Goal: Task Accomplishment & Management: Complete application form

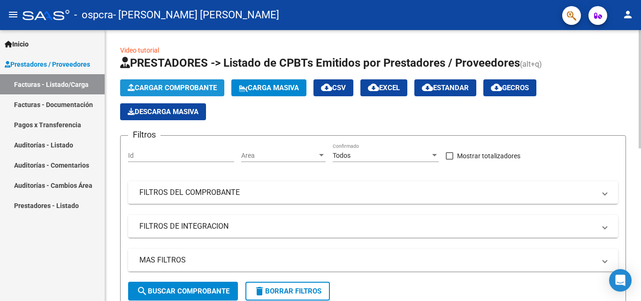
click at [172, 86] on span "Cargar Comprobante" at bounding box center [172, 88] width 89 height 8
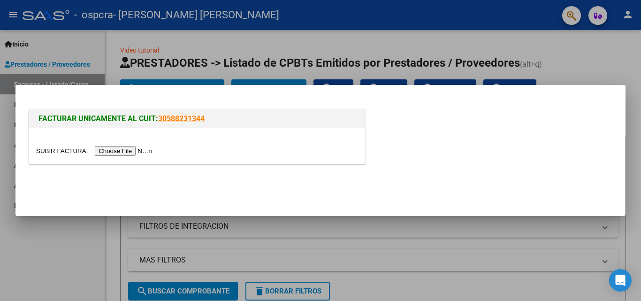
click at [111, 152] on input "file" at bounding box center [95, 151] width 119 height 10
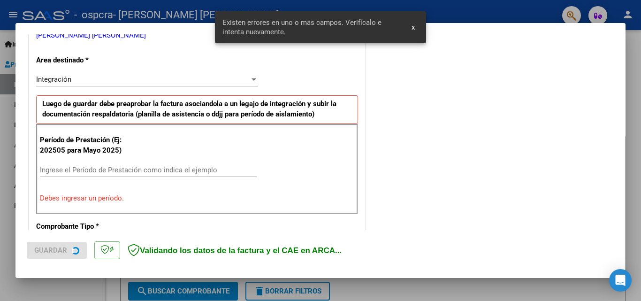
scroll to position [212, 0]
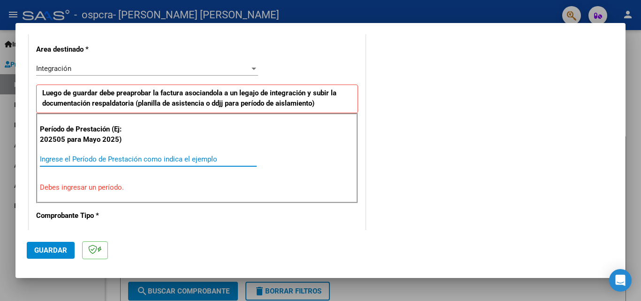
click at [184, 159] on input "Ingrese el Período de Prestación como indica el ejemplo" at bounding box center [148, 159] width 217 height 8
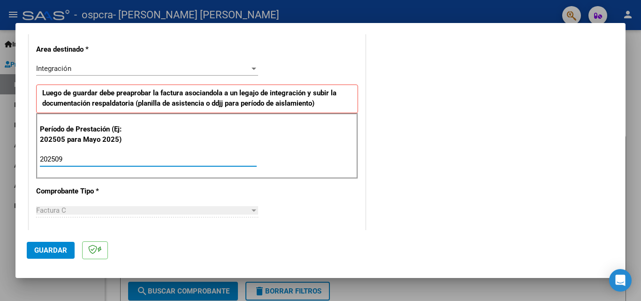
type input "202509"
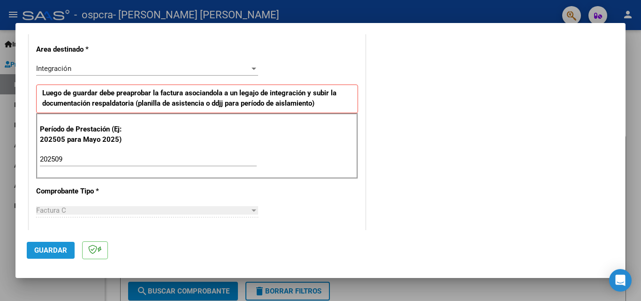
click at [44, 252] on span "Guardar" at bounding box center [50, 250] width 33 height 8
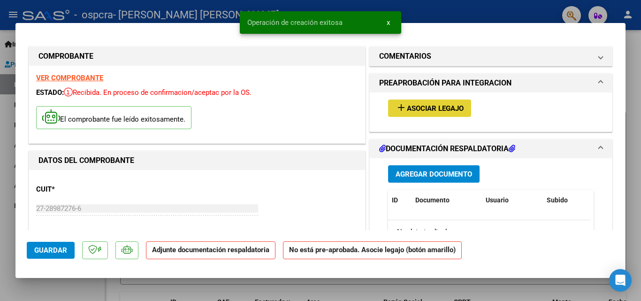
click at [453, 106] on span "Asociar Legajo" at bounding box center [435, 108] width 57 height 8
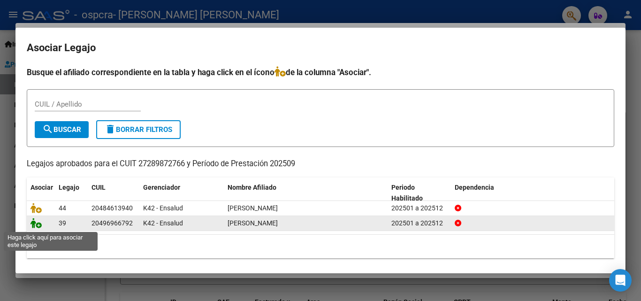
click at [41, 227] on icon at bounding box center [36, 223] width 11 height 10
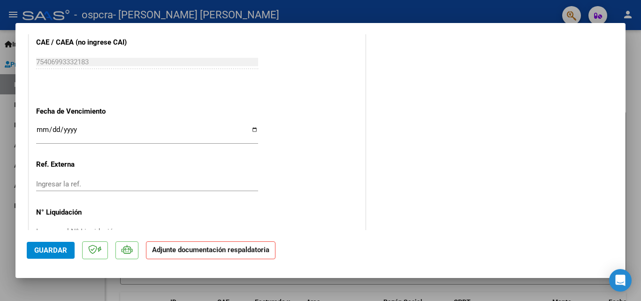
scroll to position [620, 0]
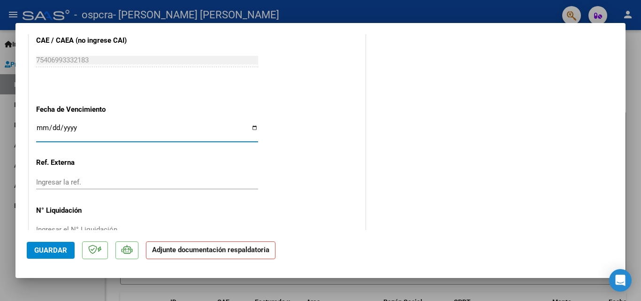
click at [40, 126] on input "Ingresar la fecha" at bounding box center [147, 131] width 222 height 15
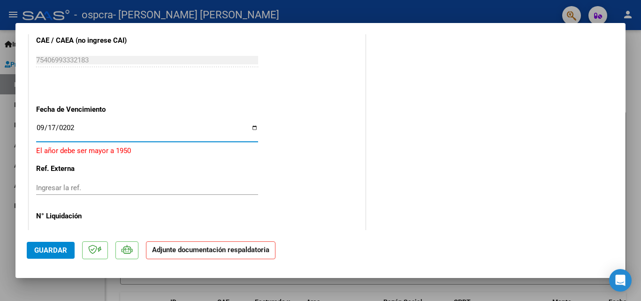
type input "[DATE]"
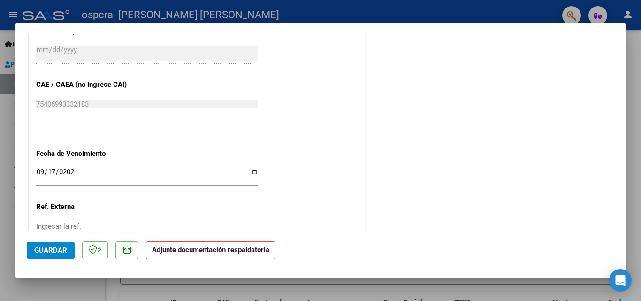
scroll to position [645, 0]
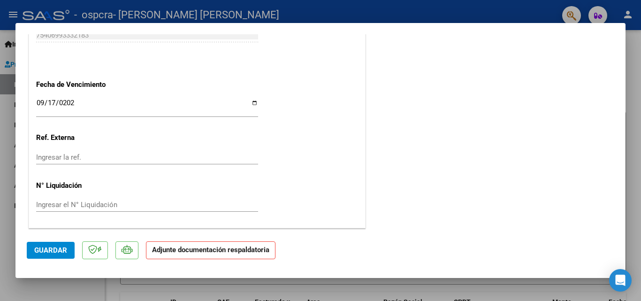
click at [230, 252] on strong "Adjunte documentación respaldatoria" at bounding box center [210, 250] width 117 height 8
click at [43, 254] on button "Guardar" at bounding box center [51, 250] width 48 height 17
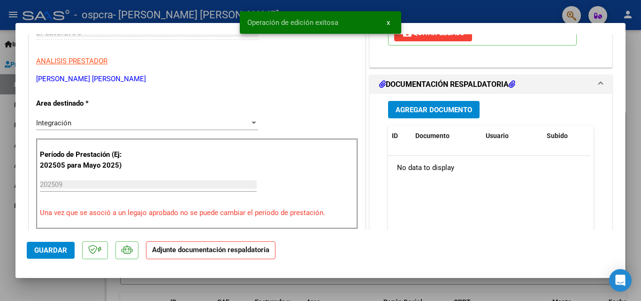
scroll to position [175, 0]
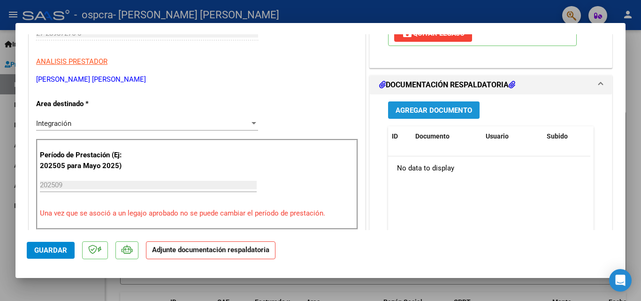
click at [444, 112] on span "Agregar Documento" at bounding box center [434, 110] width 77 height 8
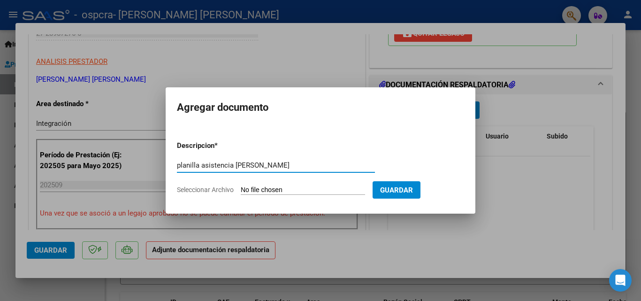
type input "planilla asistencia [PERSON_NAME]"
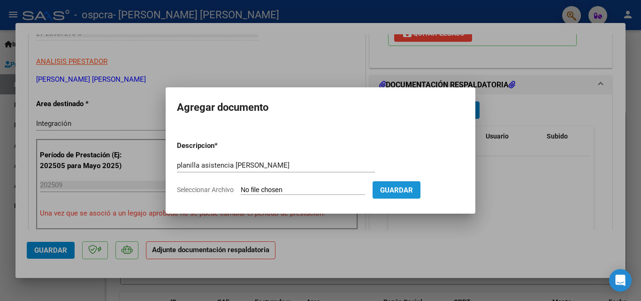
click at [413, 192] on span "Guardar" at bounding box center [396, 190] width 33 height 8
click at [290, 190] on input "Seleccionar Archivo" at bounding box center [303, 190] width 124 height 9
type input "C:\fakepath\PLANILLA ASISTENCIA [PERSON_NAME] [DATE].jpg"
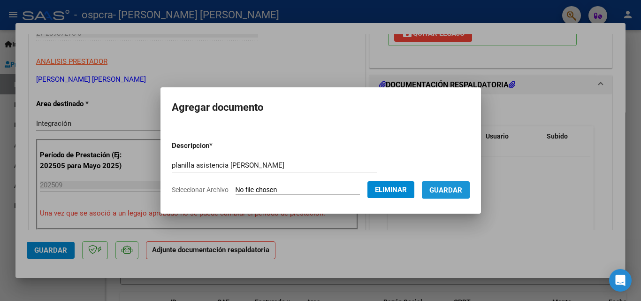
click at [454, 189] on span "Guardar" at bounding box center [446, 190] width 33 height 8
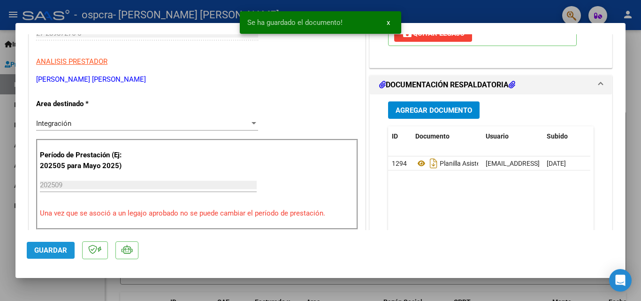
click at [44, 252] on span "Guardar" at bounding box center [50, 250] width 33 height 8
click at [634, 83] on div at bounding box center [320, 150] width 641 height 301
type input "$ 0,00"
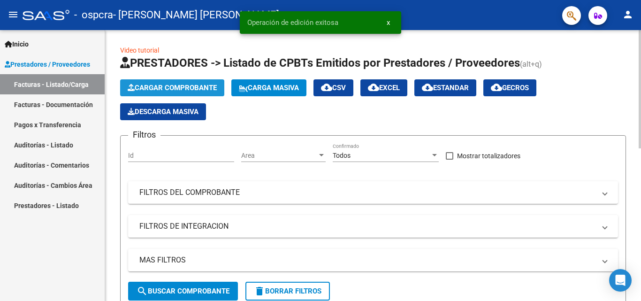
click at [195, 84] on span "Cargar Comprobante" at bounding box center [172, 88] width 89 height 8
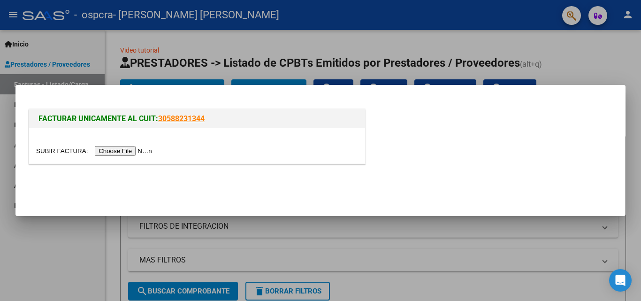
click at [132, 147] on input "file" at bounding box center [95, 151] width 119 height 10
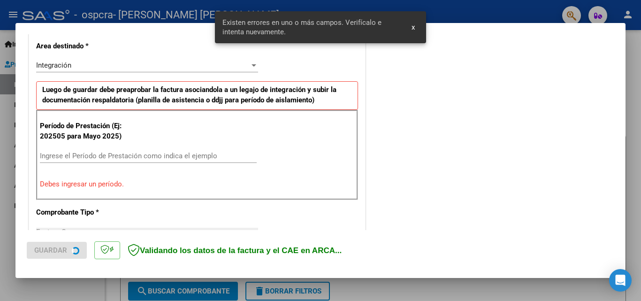
scroll to position [229, 0]
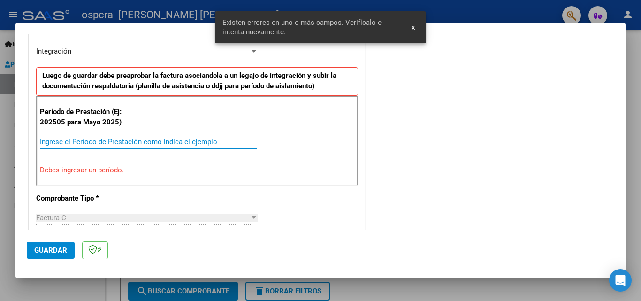
click at [180, 138] on input "Ingrese el Período de Prestación como indica el ejemplo" at bounding box center [148, 142] width 217 height 8
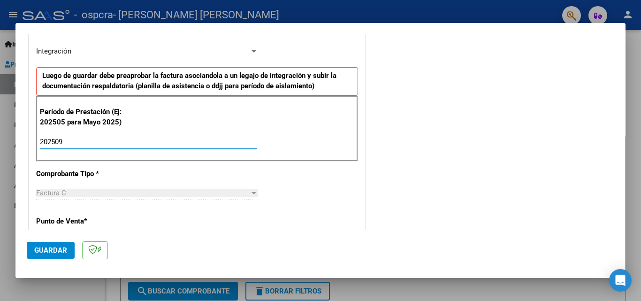
type input "202509"
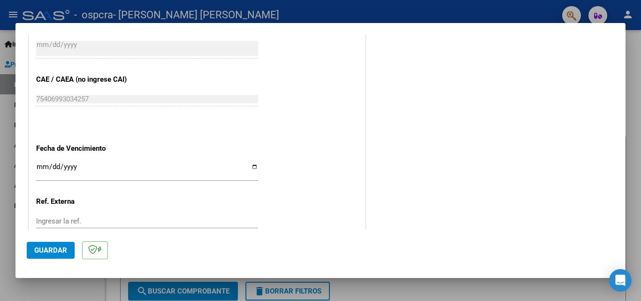
scroll to position [567, 0]
click at [41, 169] on input "Ingresar la fecha" at bounding box center [147, 169] width 222 height 15
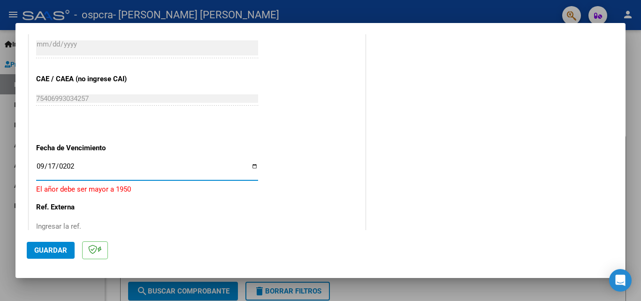
type input "[DATE]"
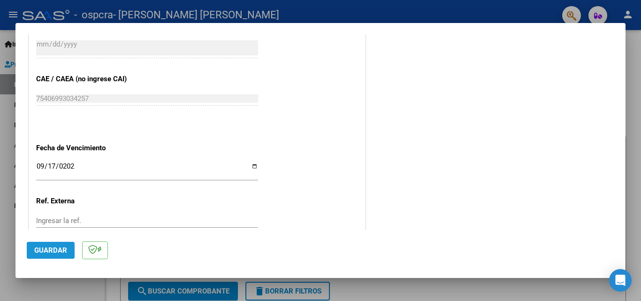
click at [56, 251] on span "Guardar" at bounding box center [50, 250] width 33 height 8
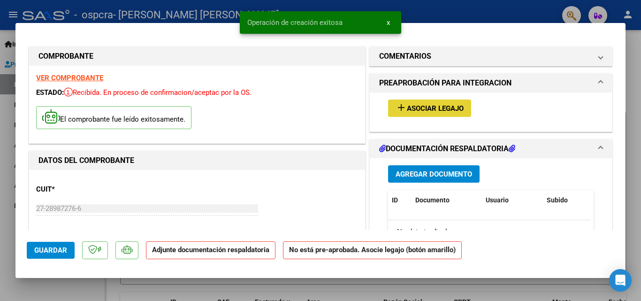
click at [413, 102] on button "add Asociar Legajo" at bounding box center [429, 108] width 83 height 17
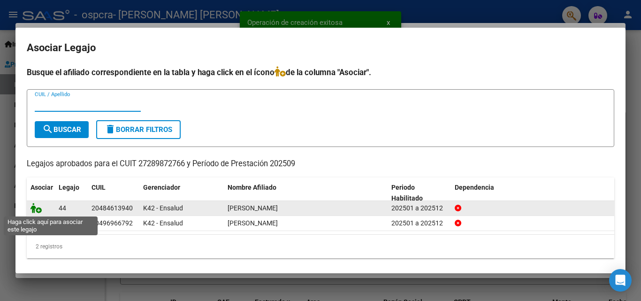
click at [34, 208] on icon at bounding box center [36, 208] width 11 height 10
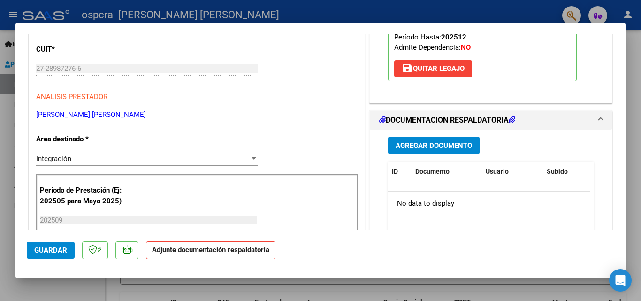
scroll to position [150, 0]
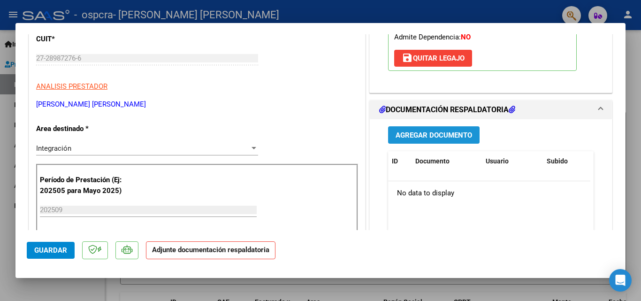
click at [425, 136] on span "Agregar Documento" at bounding box center [434, 135] width 77 height 8
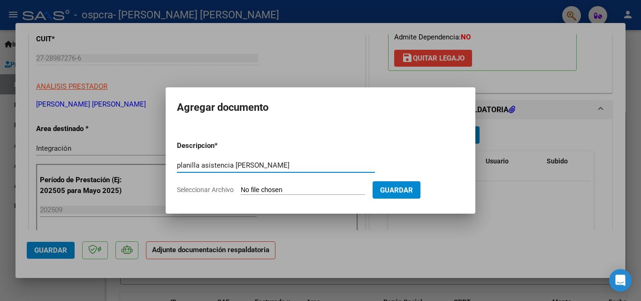
type input "planilla asistencia [PERSON_NAME]"
click at [341, 191] on input "Seleccionar Archivo" at bounding box center [303, 190] width 124 height 9
type input "C:\fakepath\PLANILLA ASISTENCIA [PERSON_NAME] [DATE].jpg"
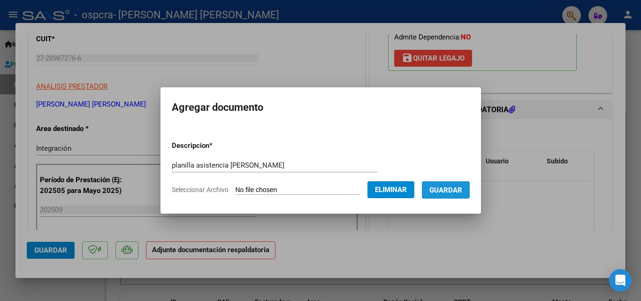
click at [447, 190] on span "Guardar" at bounding box center [446, 190] width 33 height 8
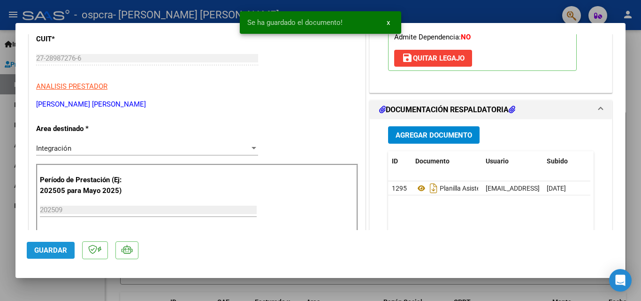
click at [48, 248] on span "Guardar" at bounding box center [50, 250] width 33 height 8
